Goal: Transaction & Acquisition: Purchase product/service

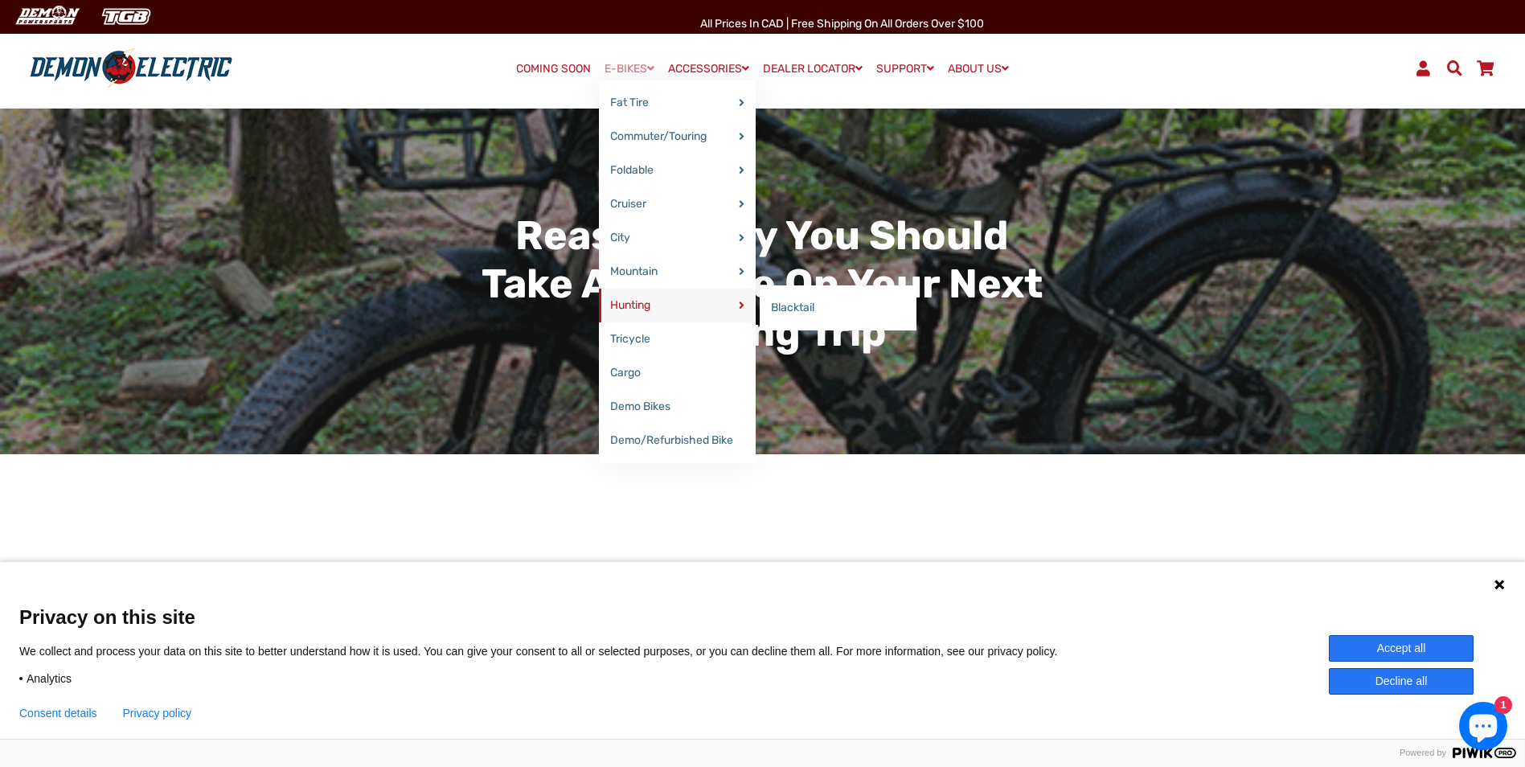
click at [632, 302] on link "Hunting" at bounding box center [677, 306] width 157 height 34
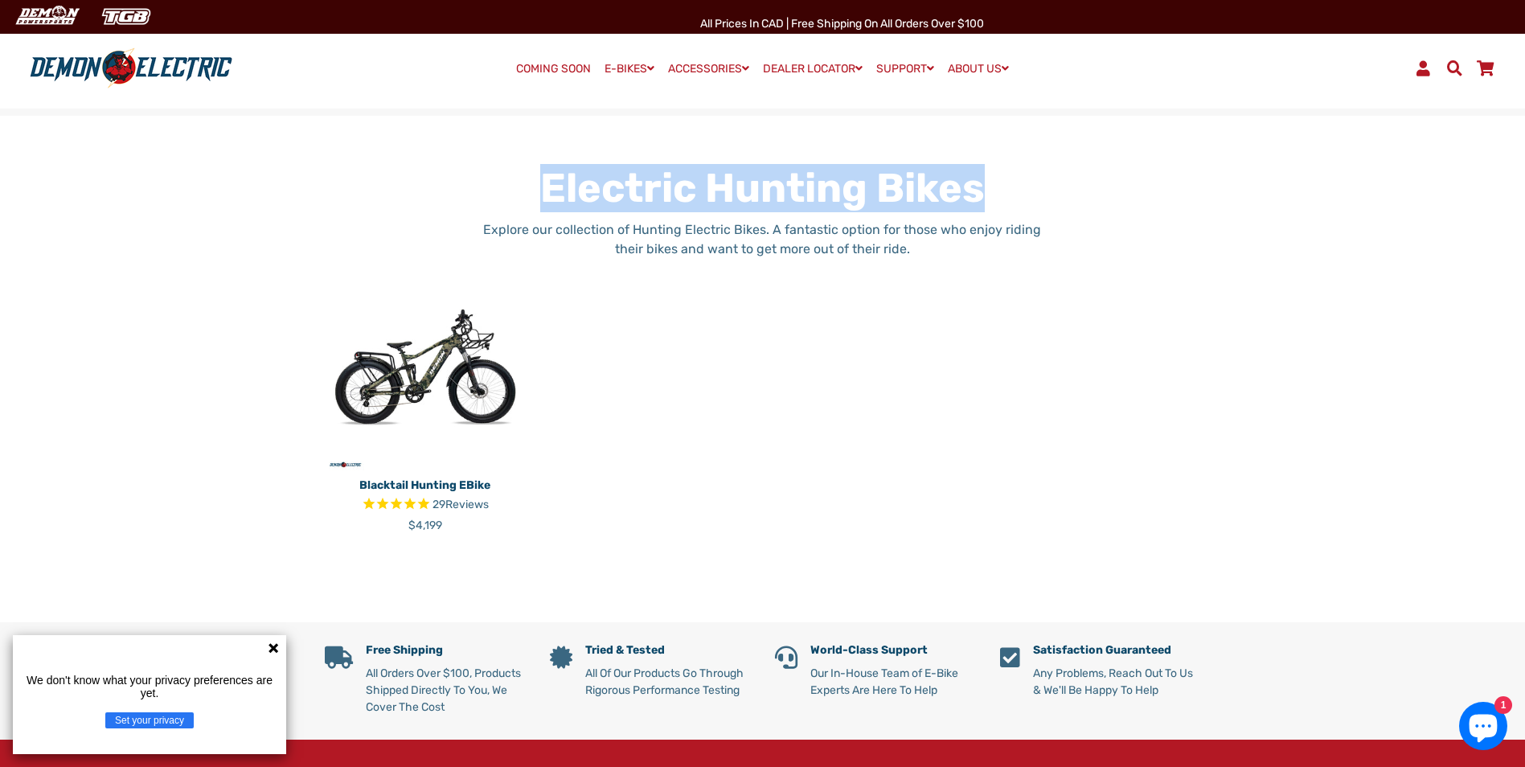
drag, startPoint x: 559, startPoint y: 185, endPoint x: 1096, endPoint y: 200, distance: 537.3
click at [1096, 200] on div "Electric Hunting Bikes Explore our collection of Hunting Electric Bikes. A fant…" at bounding box center [751, 217] width 901 height 106
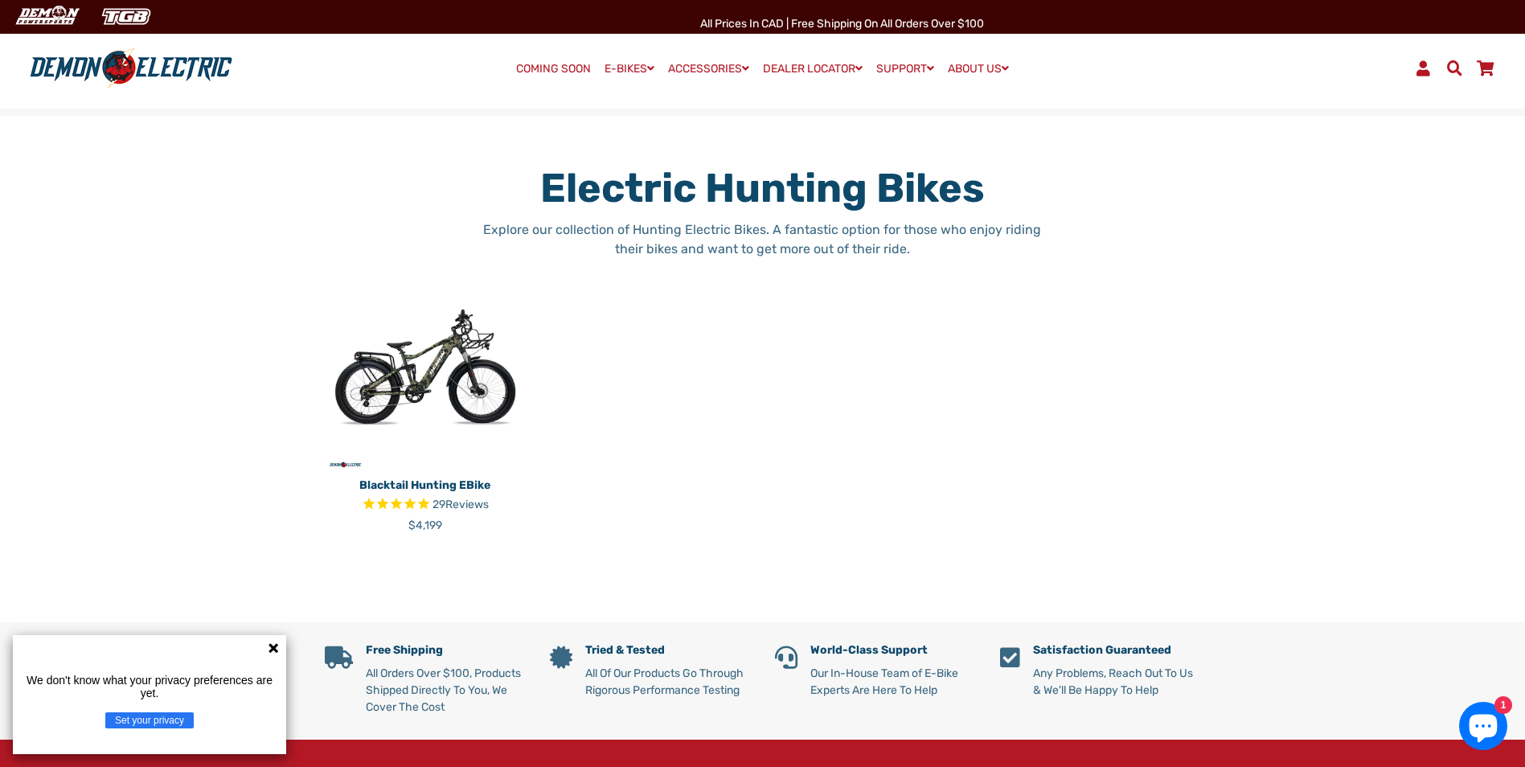
drag, startPoint x: 1096, startPoint y: 200, endPoint x: 982, endPoint y: 452, distance: 276.4
click at [982, 452] on div "Blacktail Hunting eBike 29 Reviews Regular price $4,199" at bounding box center [751, 414] width 901 height 288
